Goal: Task Accomplishment & Management: Complete application form

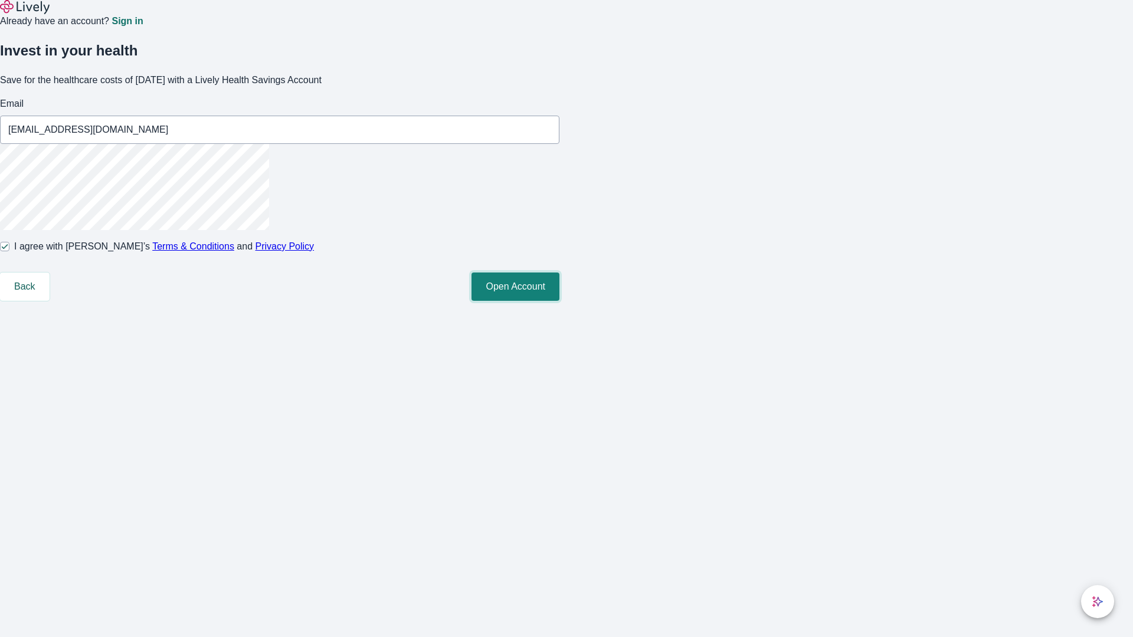
click at [559, 301] on button "Open Account" at bounding box center [515, 287] width 88 height 28
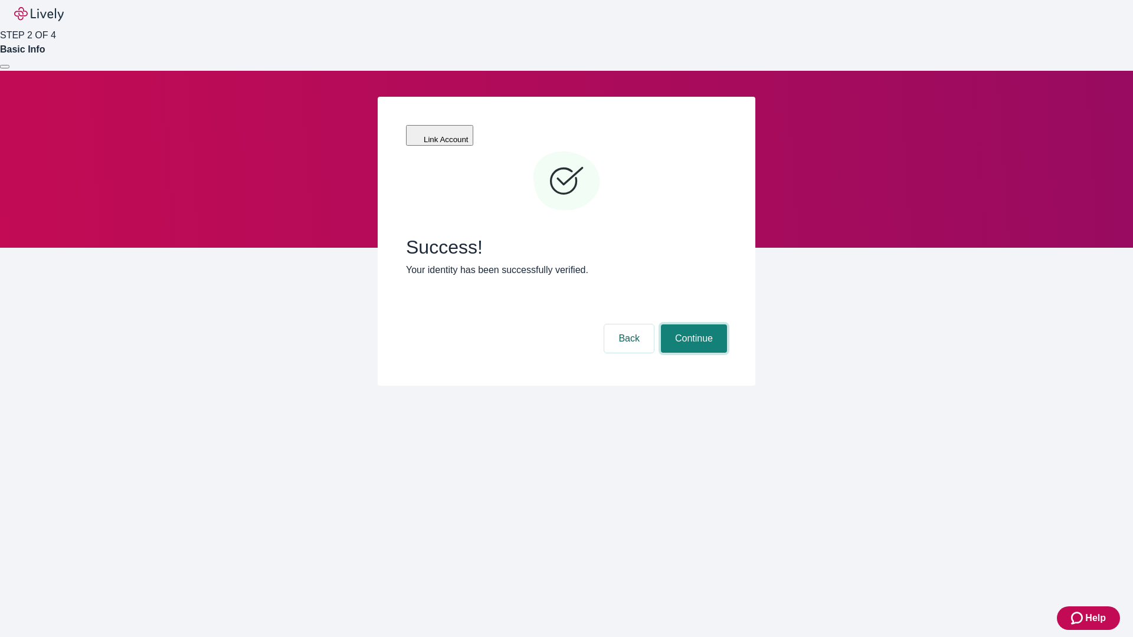
click at [692, 325] on button "Continue" at bounding box center [694, 339] width 66 height 28
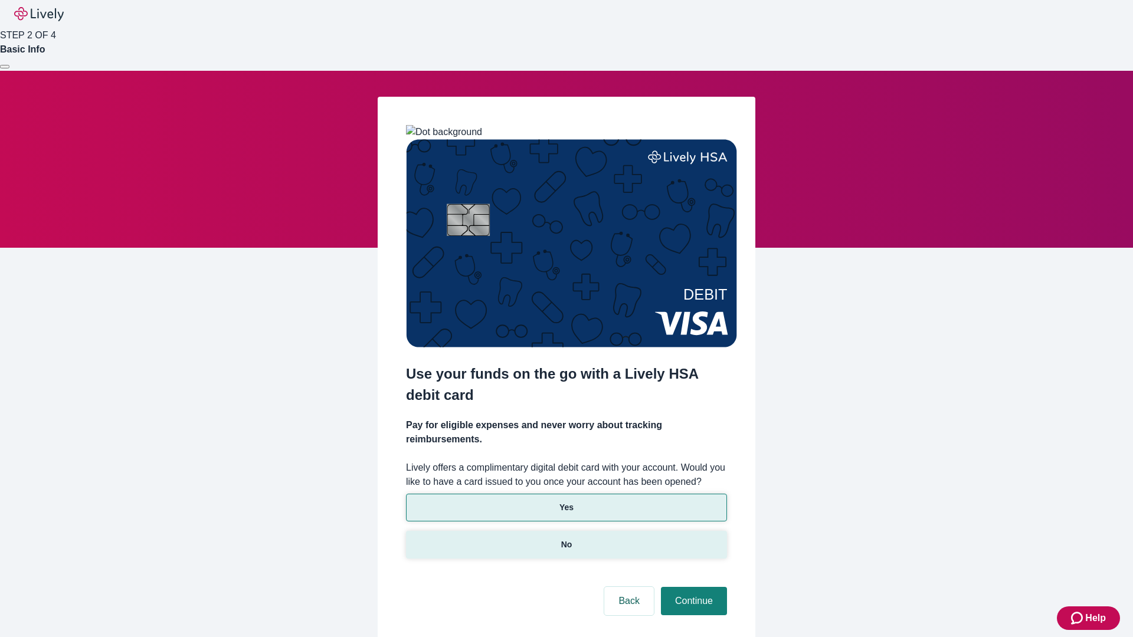
click at [566, 539] on p "No" at bounding box center [566, 545] width 11 height 12
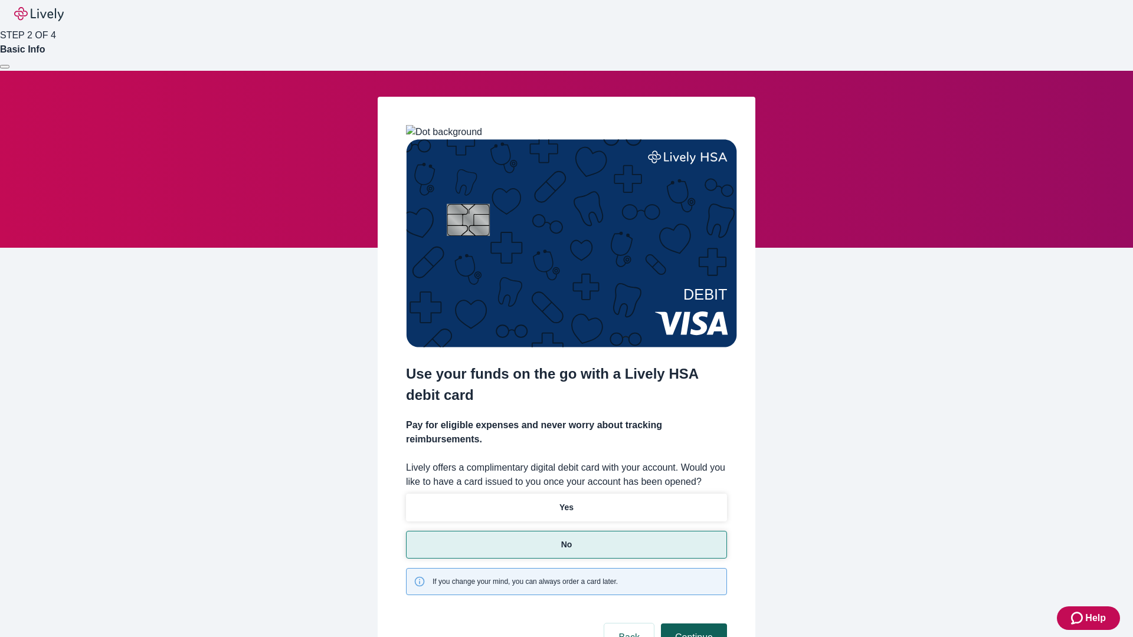
click at [692, 624] on button "Continue" at bounding box center [694, 638] width 66 height 28
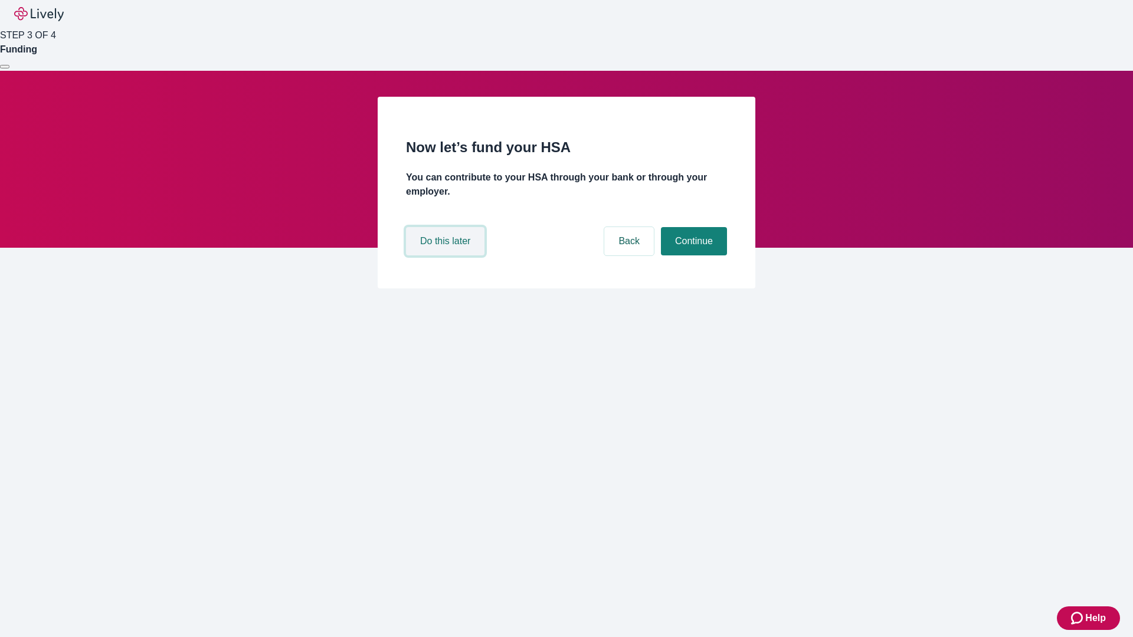
click at [447, 255] on button "Do this later" at bounding box center [445, 241] width 78 height 28
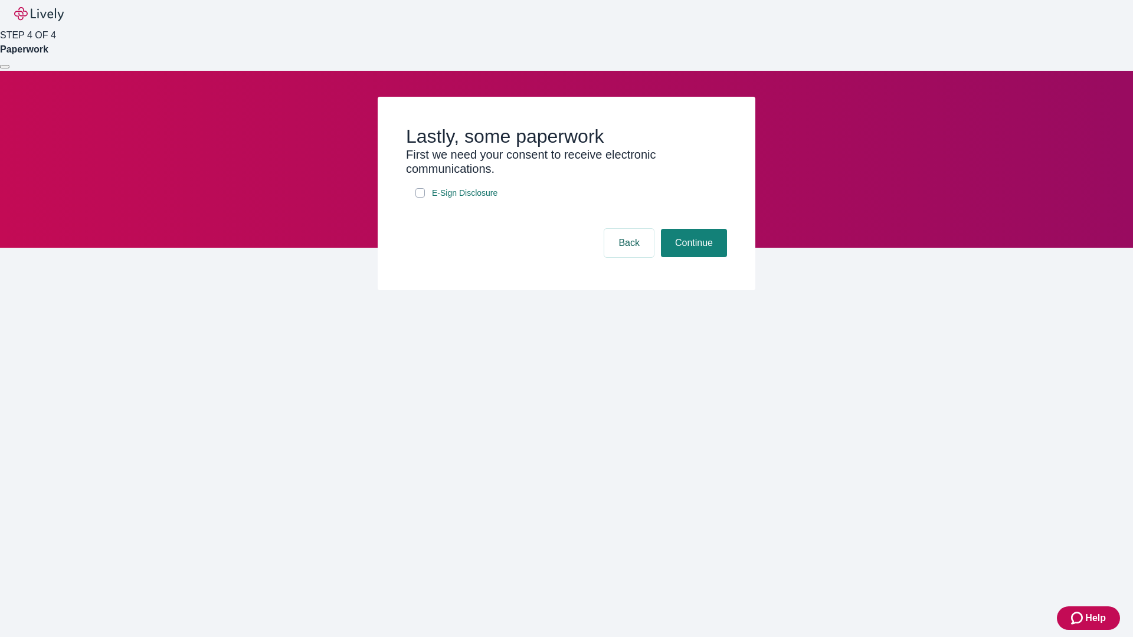
click at [420, 198] on input "E-Sign Disclosure" at bounding box center [419, 192] width 9 height 9
checkbox input "true"
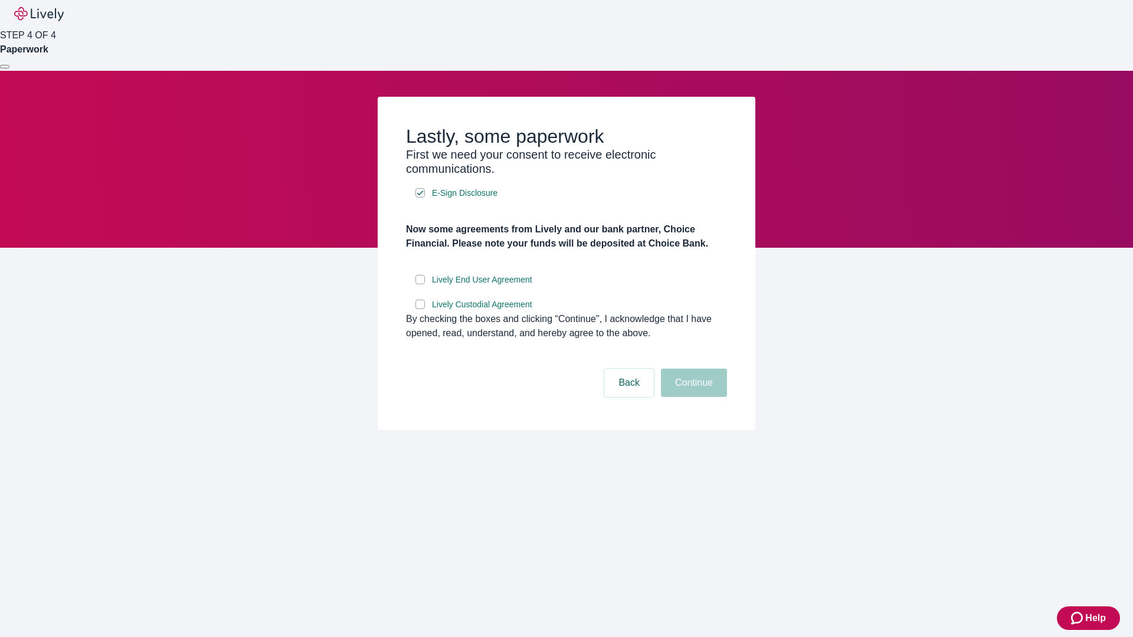
click at [420, 284] on input "Lively End User Agreement" at bounding box center [419, 279] width 9 height 9
checkbox input "true"
click at [420, 309] on input "Lively Custodial Agreement" at bounding box center [419, 304] width 9 height 9
checkbox input "true"
click at [692, 397] on button "Continue" at bounding box center [694, 383] width 66 height 28
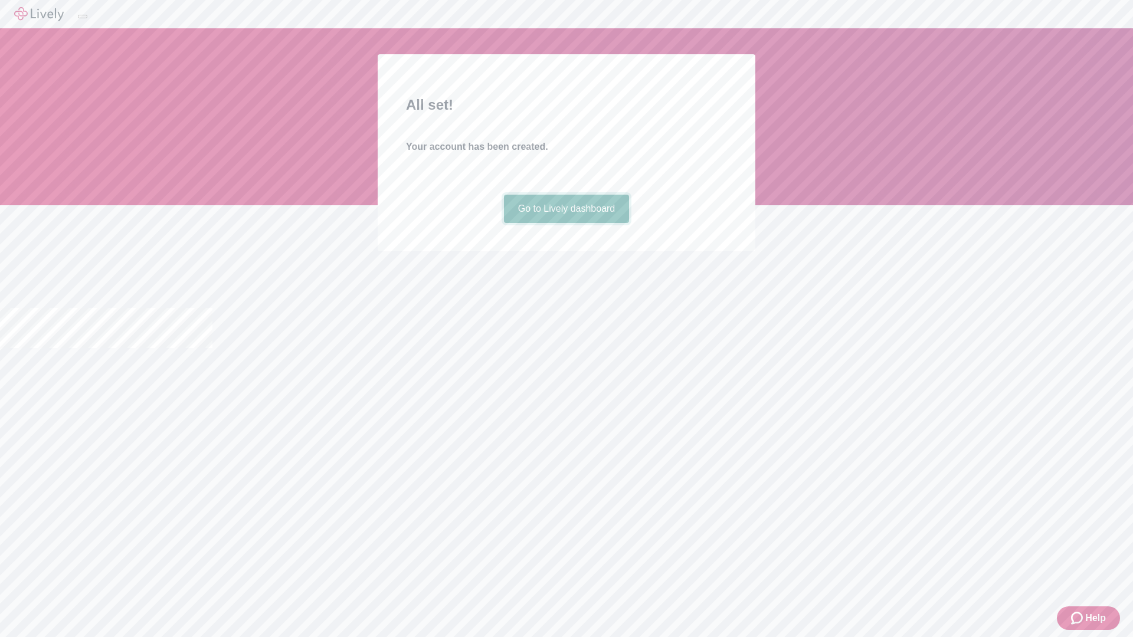
click at [566, 223] on link "Go to Lively dashboard" at bounding box center [567, 209] width 126 height 28
